Goal: Task Accomplishment & Management: Manage account settings

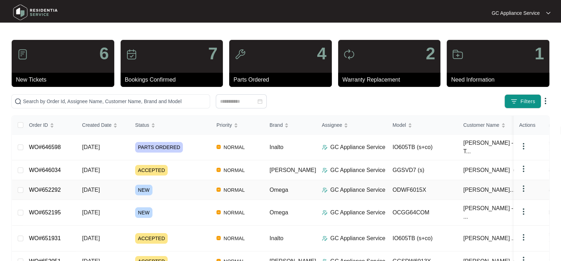
click at [99, 190] on span "[DATE]" at bounding box center [91, 190] width 18 height 6
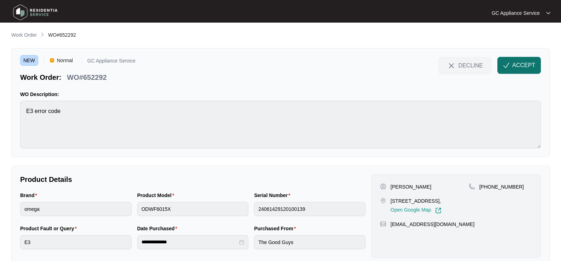
click at [511, 68] on button "ACCEPT" at bounding box center [518, 65] width 43 height 17
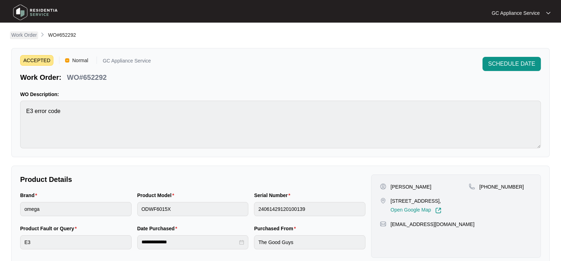
click at [28, 33] on p "Work Order" at bounding box center [23, 34] width 25 height 7
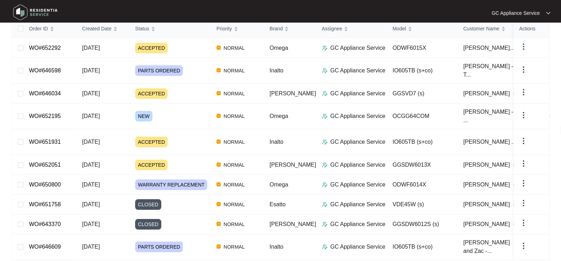
scroll to position [106, 0]
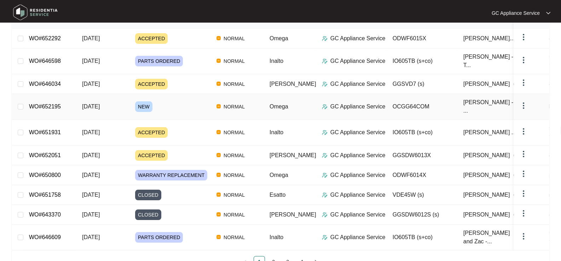
click at [150, 102] on span "NEW" at bounding box center [143, 106] width 17 height 11
